Goal: Task Accomplishment & Management: Manage account settings

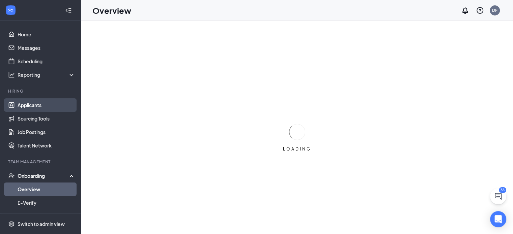
click at [43, 107] on link "Applicants" at bounding box center [47, 104] width 58 height 13
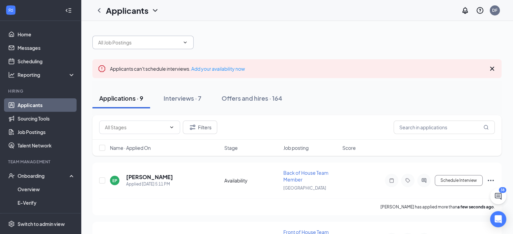
click at [139, 41] on input "text" at bounding box center [139, 42] width 82 height 7
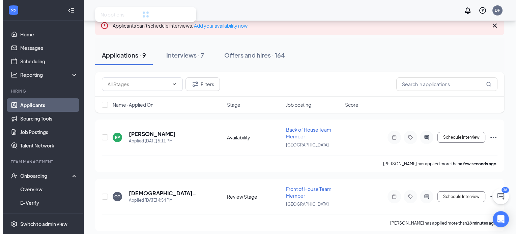
scroll to position [44, 0]
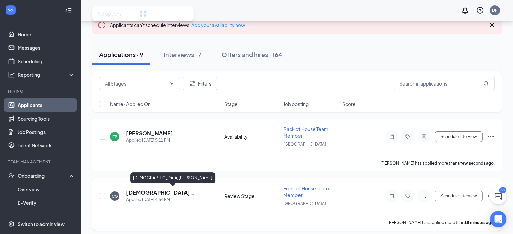
type input "[DEMOGRAPHIC_DATA]"
click at [169, 193] on h5 "[DEMOGRAPHIC_DATA][PERSON_NAME]" at bounding box center [166, 192] width 80 height 7
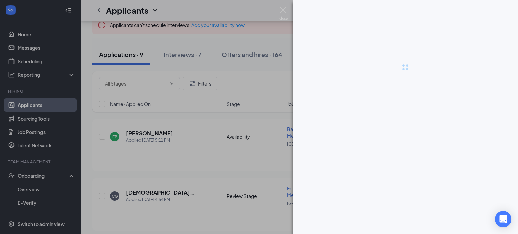
click at [248, 159] on div at bounding box center [259, 117] width 518 height 234
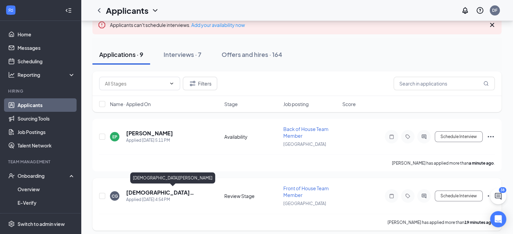
click at [144, 192] on h5 "[DEMOGRAPHIC_DATA][PERSON_NAME]" at bounding box center [166, 192] width 80 height 7
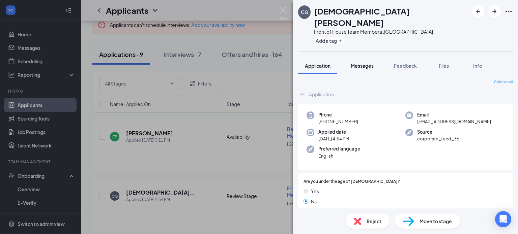
click at [362, 63] on span "Messages" at bounding box center [362, 66] width 23 height 6
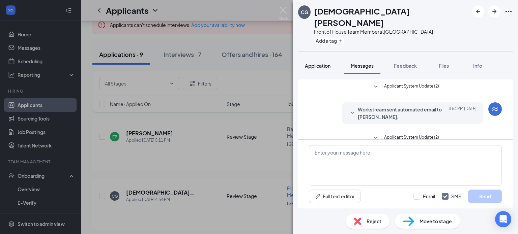
click at [323, 58] on button "Application" at bounding box center [317, 65] width 39 height 17
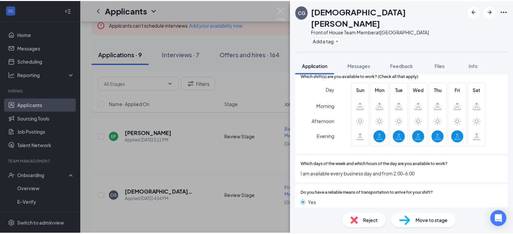
scroll to position [555, 0]
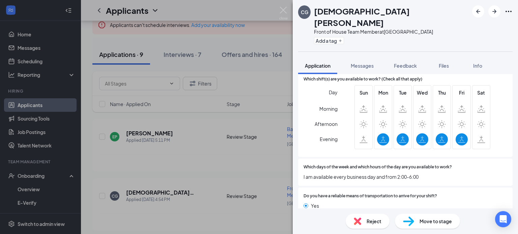
click at [191, 141] on div "CG [PERSON_NAME] Front of House Team Member at [GEOGRAPHIC_DATA] Add a tag Appl…" at bounding box center [259, 117] width 518 height 234
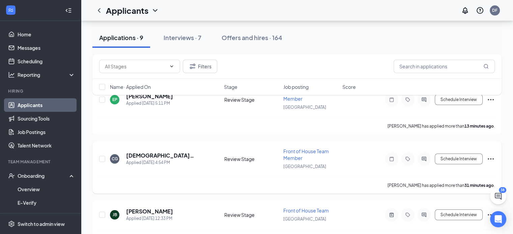
scroll to position [75, 0]
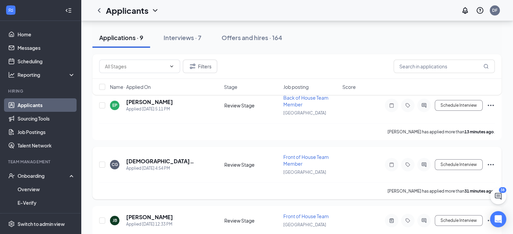
click at [491, 161] on icon "Ellipses" at bounding box center [491, 165] width 8 height 8
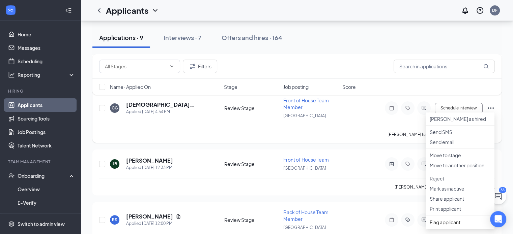
scroll to position [134, 0]
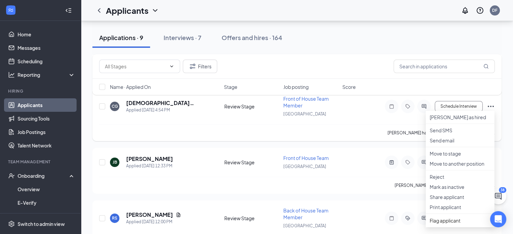
click at [364, 119] on div "CG [PERSON_NAME] Applied [DATE] 4:54 PM Review Stage Front of House Team Member…" at bounding box center [297, 109] width 396 height 29
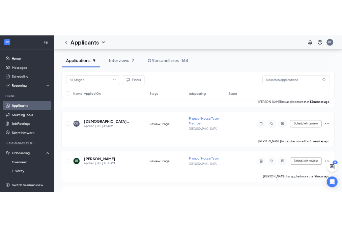
scroll to position [107, 0]
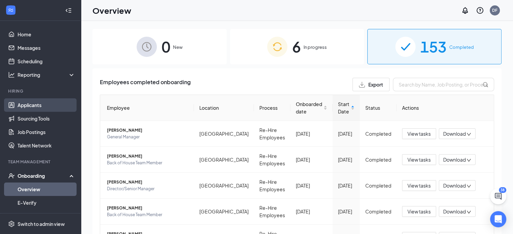
click at [49, 104] on link "Applicants" at bounding box center [47, 104] width 58 height 13
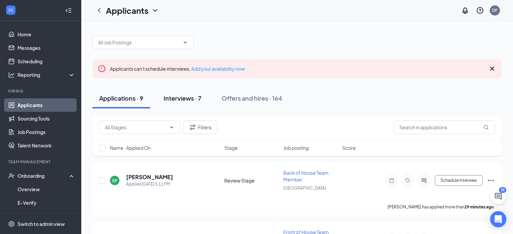
click at [194, 101] on div "Interviews · 7" at bounding box center [183, 98] width 38 height 8
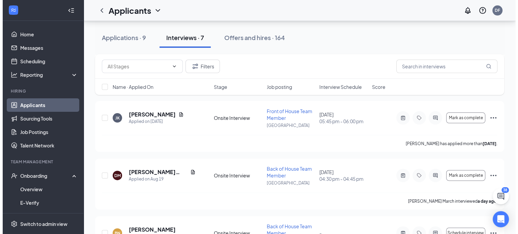
scroll to position [171, 0]
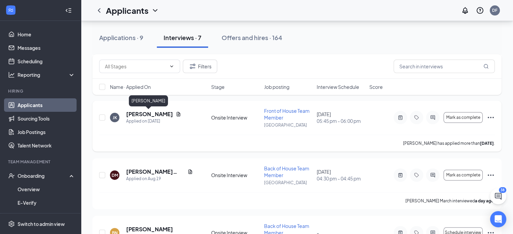
click at [154, 116] on h5 "Joshua Klepper" at bounding box center [149, 114] width 47 height 7
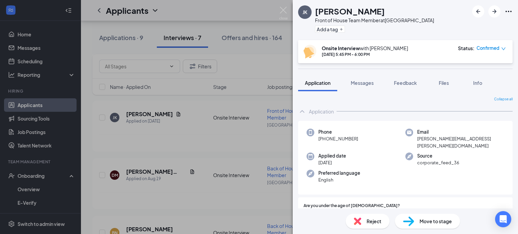
click at [470, 198] on div "Are you under the age of 16? Yes No" at bounding box center [405, 218] width 214 height 40
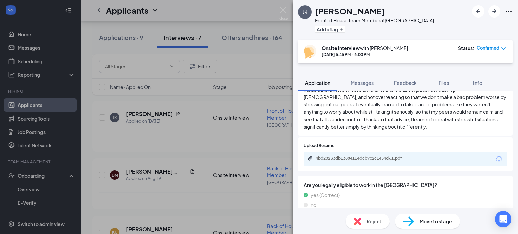
scroll to position [510, 0]
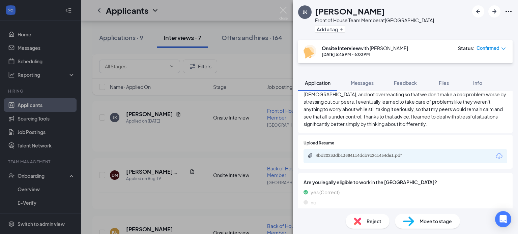
click at [317, 220] on div "Availability" at bounding box center [320, 223] width 23 height 7
